Goal: Task Accomplishment & Management: Use online tool/utility

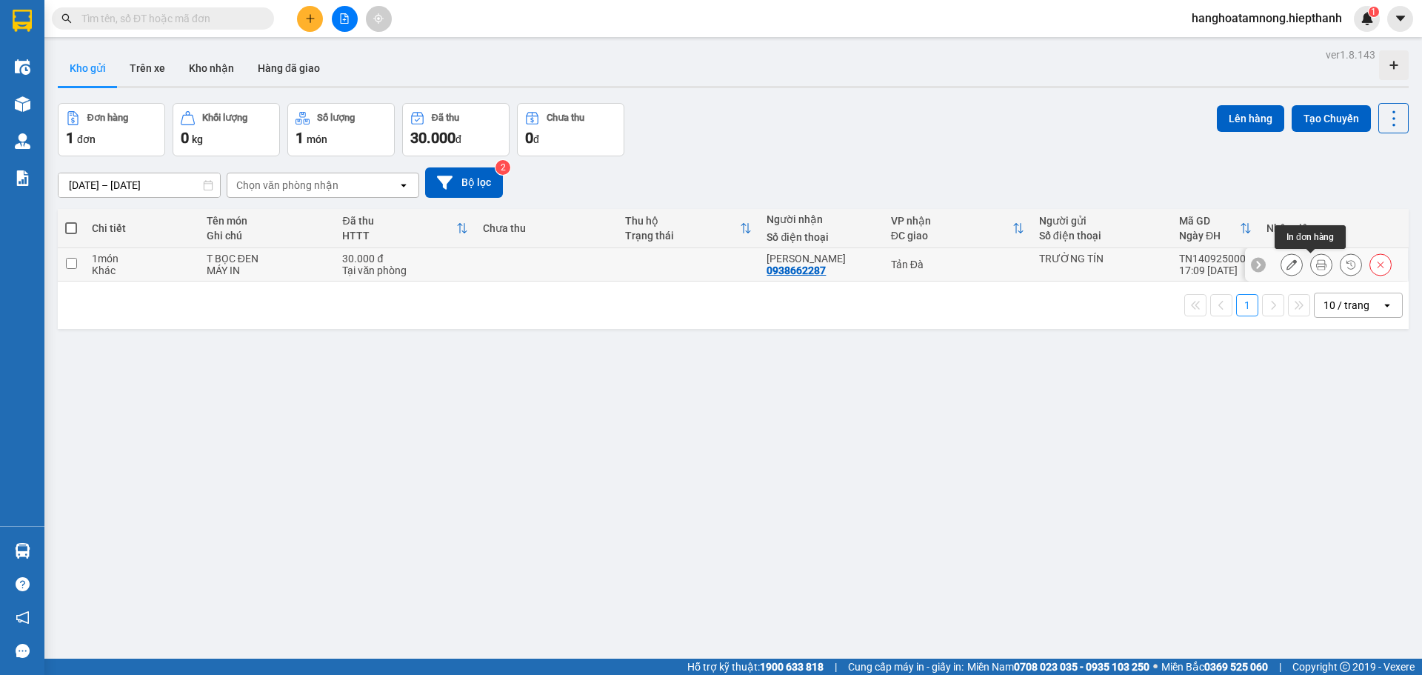
click at [1317, 263] on icon at bounding box center [1322, 264] width 10 height 10
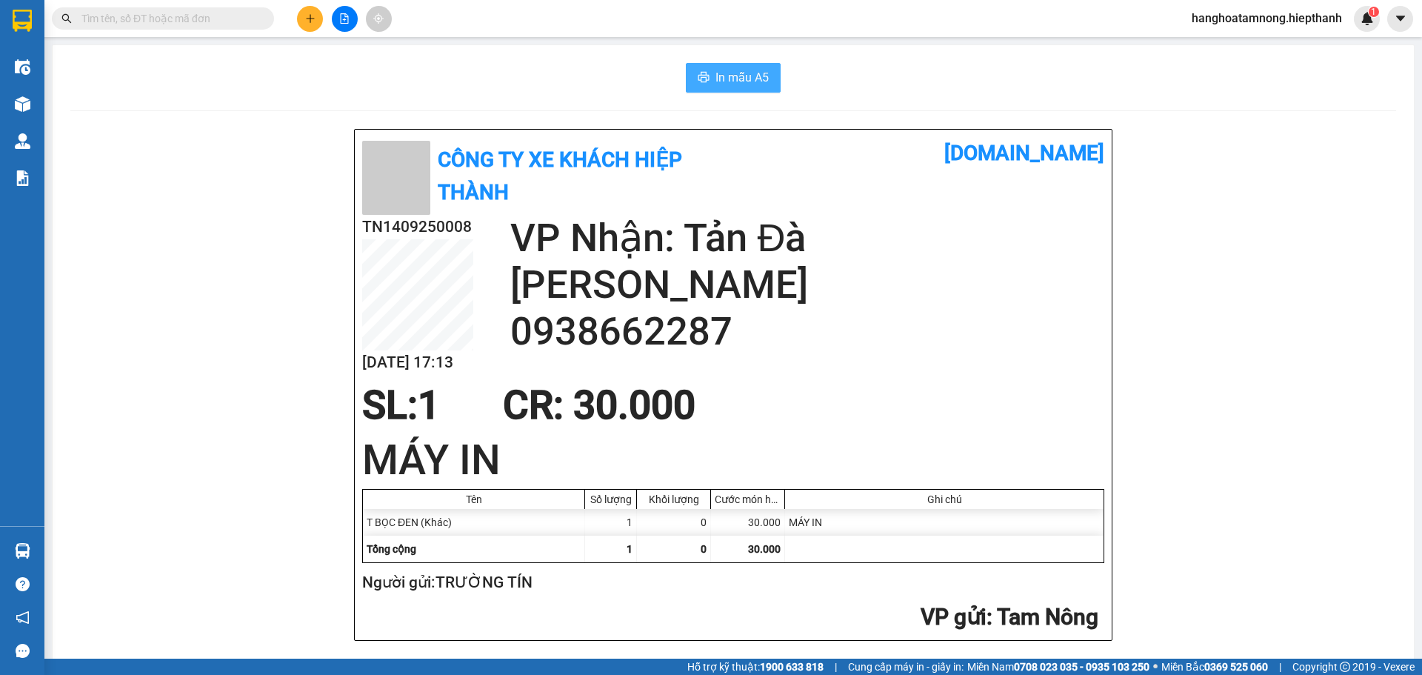
click at [753, 81] on span "In mẫu A5" at bounding box center [742, 77] width 53 height 19
